Goal: Information Seeking & Learning: Understand process/instructions

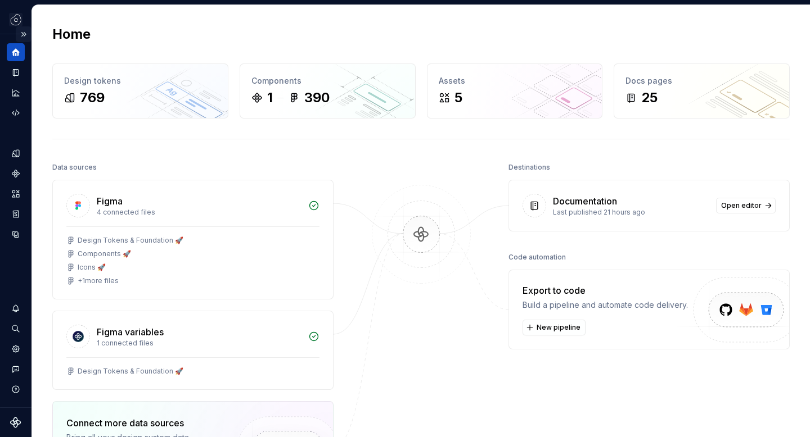
click at [24, 34] on button "Expand sidebar" at bounding box center [24, 34] width 16 height 16
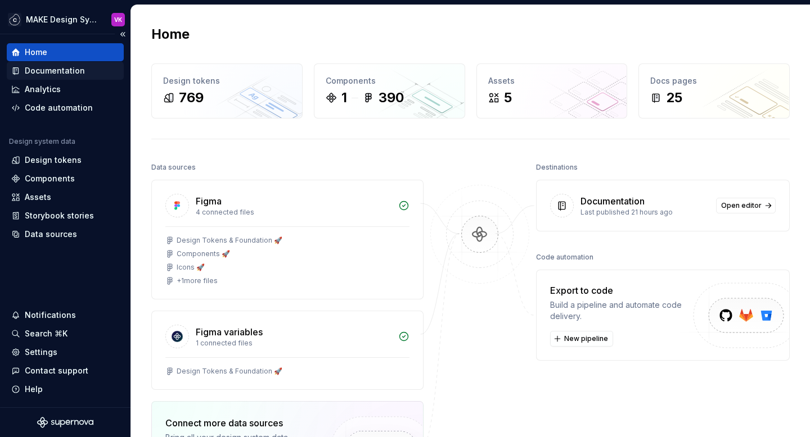
click at [40, 71] on div "Documentation" at bounding box center [55, 70] width 60 height 11
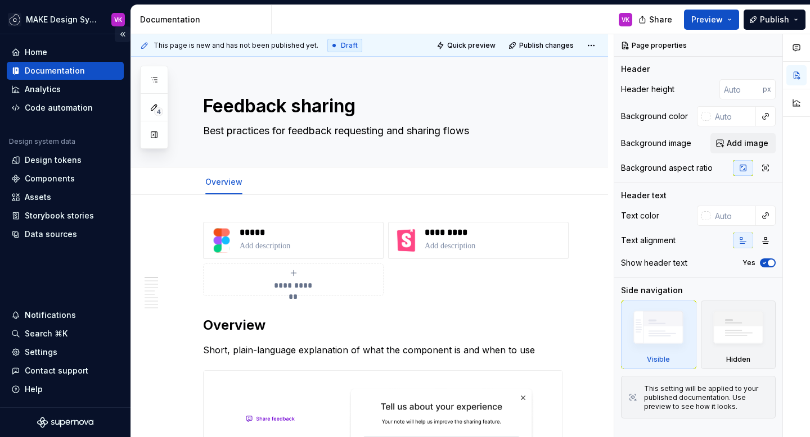
click at [122, 33] on button "Collapse sidebar" at bounding box center [123, 34] width 16 height 16
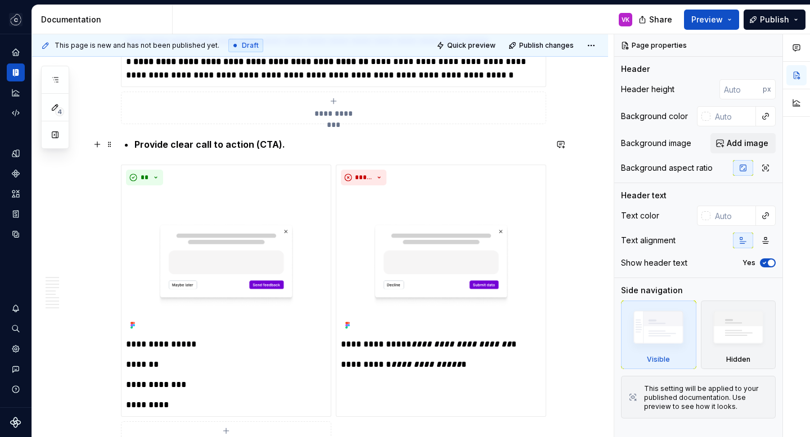
scroll to position [2586, 0]
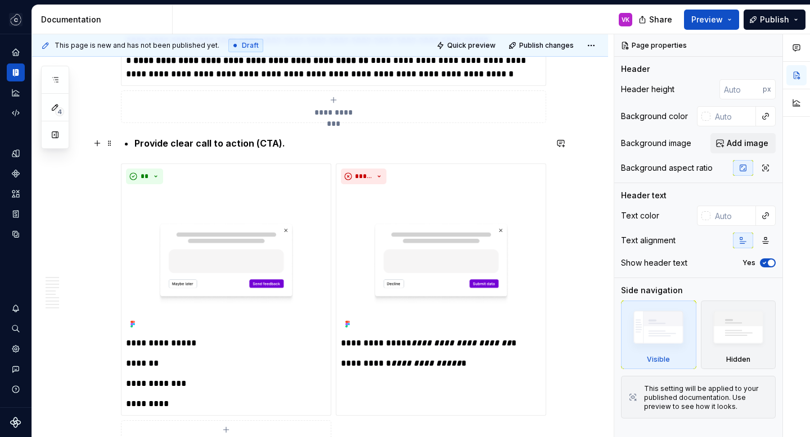
click at [309, 142] on p "Provide clear call to action (CTA)." at bounding box center [340, 143] width 412 height 13
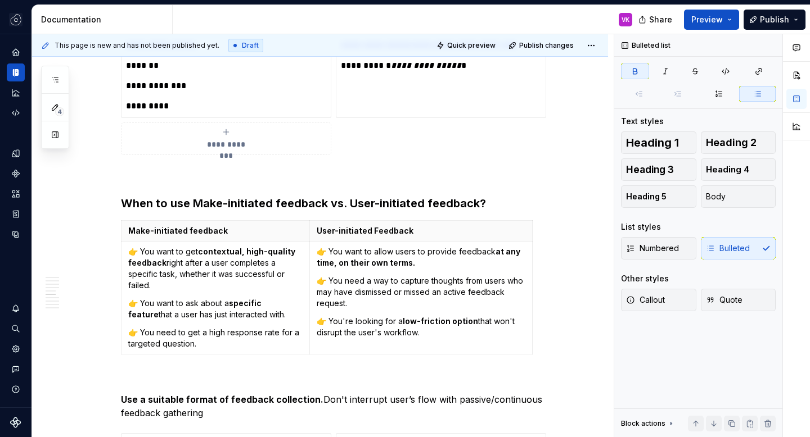
scroll to position [2886, 0]
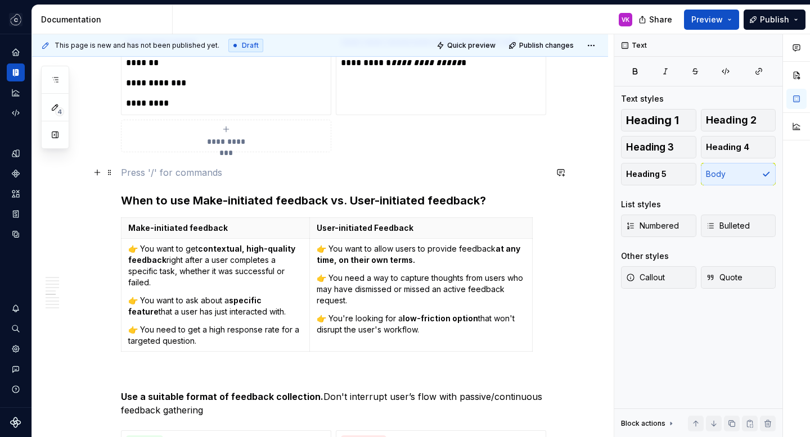
click at [314, 169] on p at bounding box center [333, 172] width 425 height 13
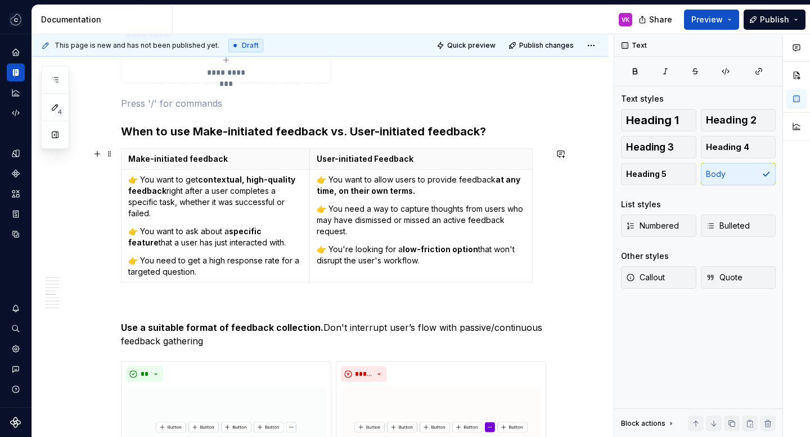
scroll to position [2955, 0]
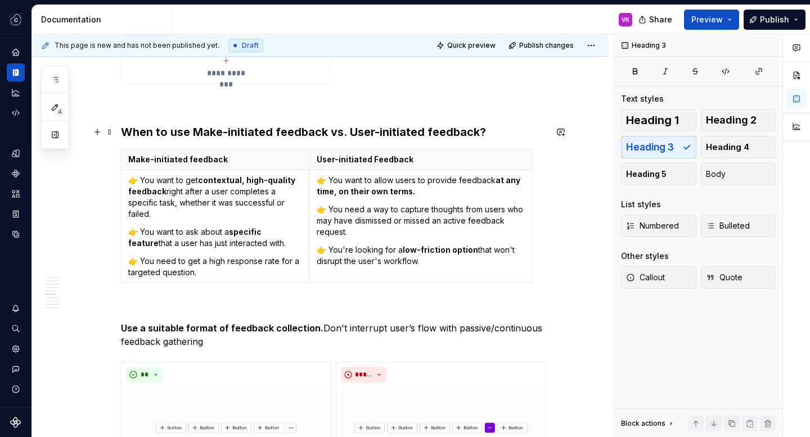
click at [311, 130] on h3 "When to use Make-initiated feedback vs. User-initiated feedback?" at bounding box center [333, 132] width 425 height 16
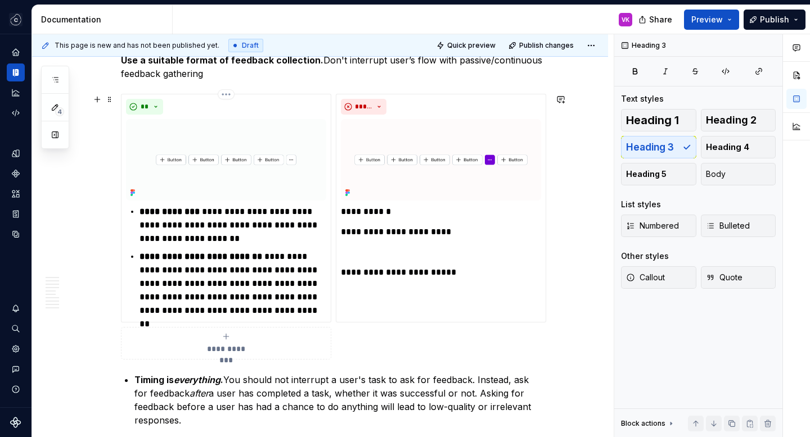
scroll to position [3186, 0]
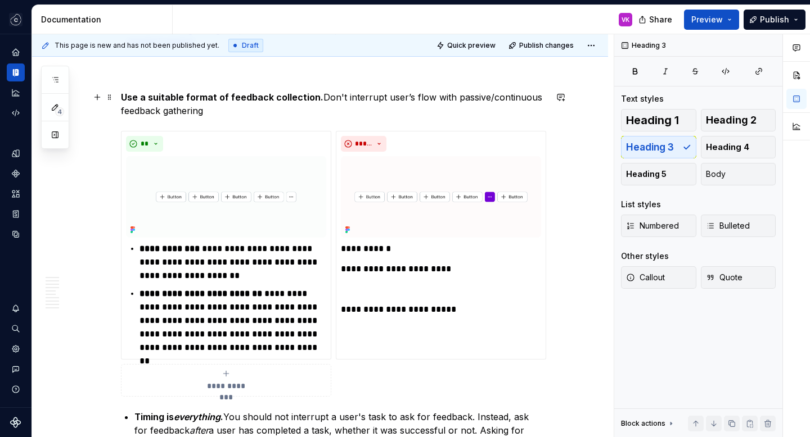
click at [322, 96] on p "Use a suitable format of feedback collection. Don't interrupt user’s flow with …" at bounding box center [333, 104] width 425 height 27
type textarea "*"
